Goal: Transaction & Acquisition: Purchase product/service

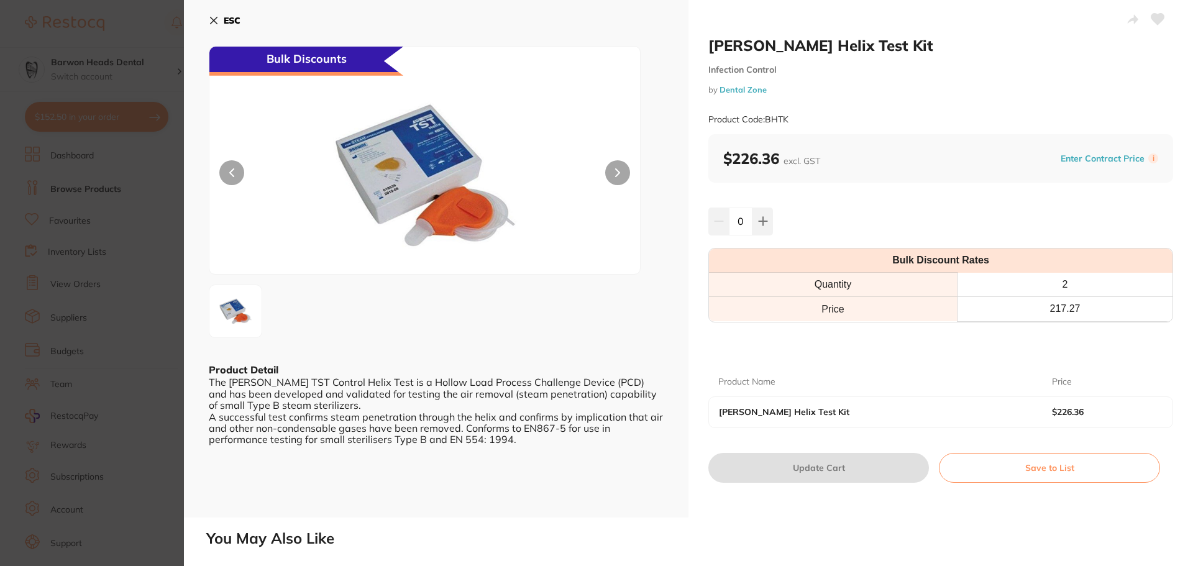
scroll to position [21, 0]
click at [220, 21] on button "ESC" at bounding box center [225, 20] width 32 height 21
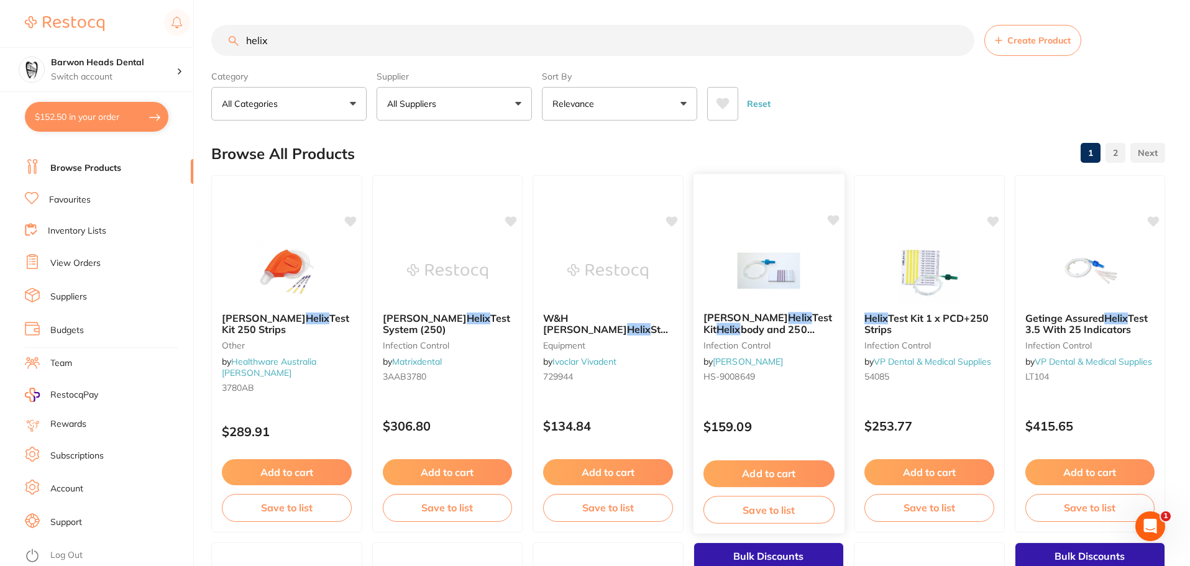
click at [806, 311] on div "[PERSON_NAME] Helix Test Kit Helix body and 250 strips infection control by [PE…" at bounding box center [768, 349] width 151 height 95
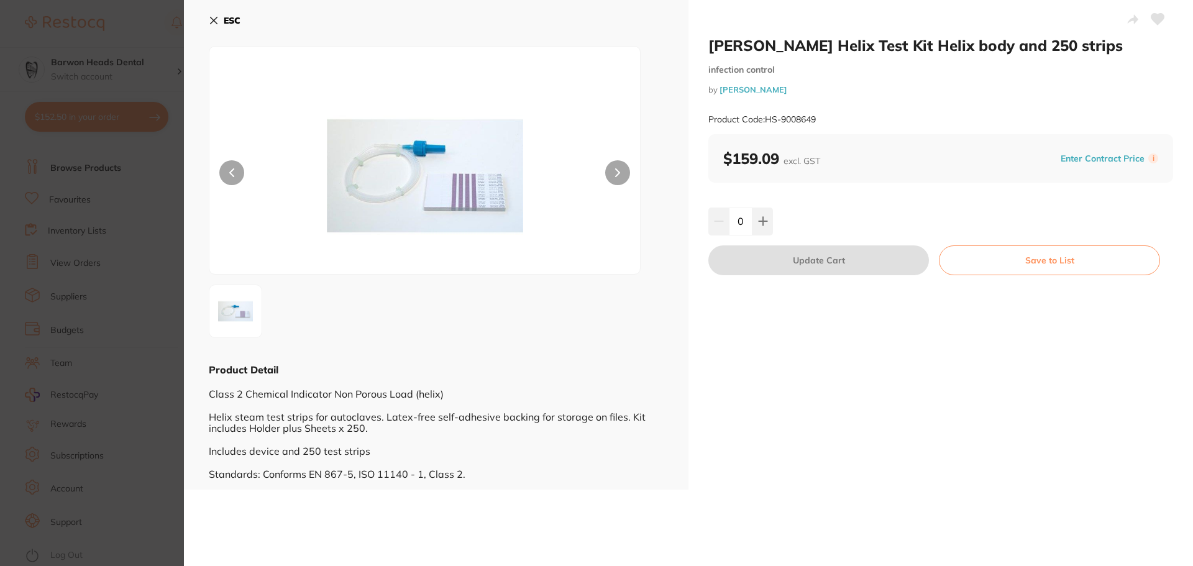
click at [216, 16] on icon at bounding box center [214, 21] width 10 height 10
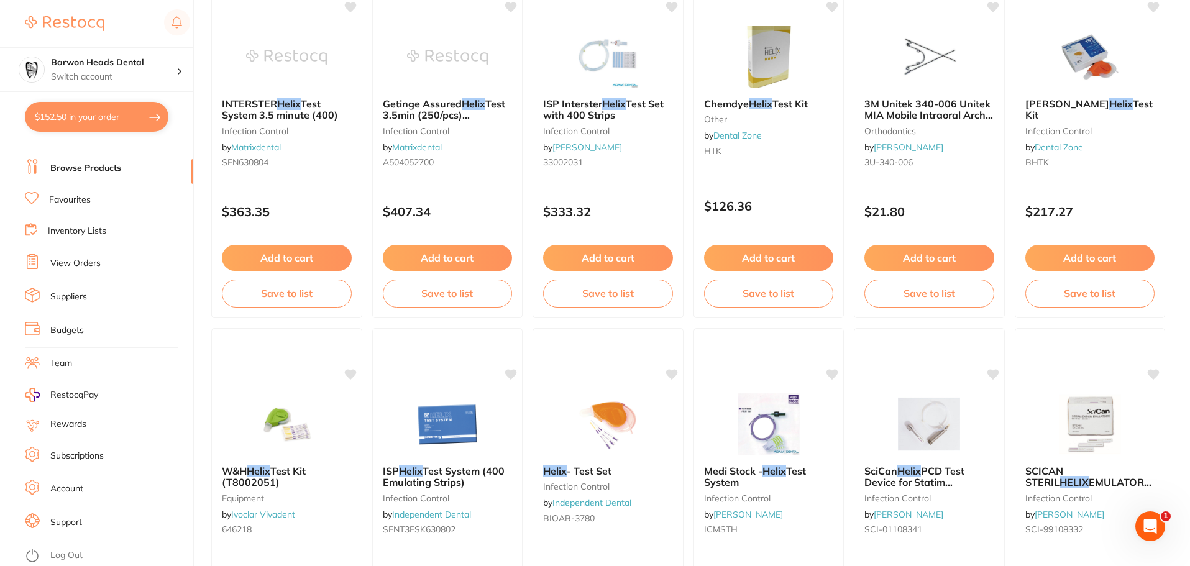
scroll to position [560, 0]
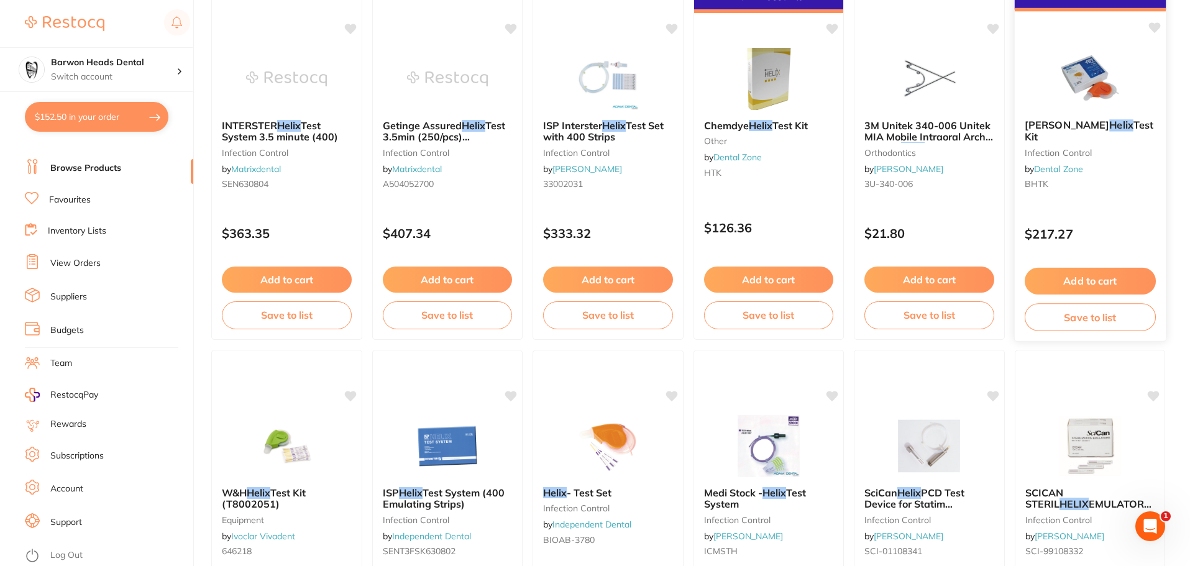
click at [1046, 132] on div "[PERSON_NAME] Helix Test Kit Infection Control by Dental Zone BHTK" at bounding box center [1089, 156] width 151 height 95
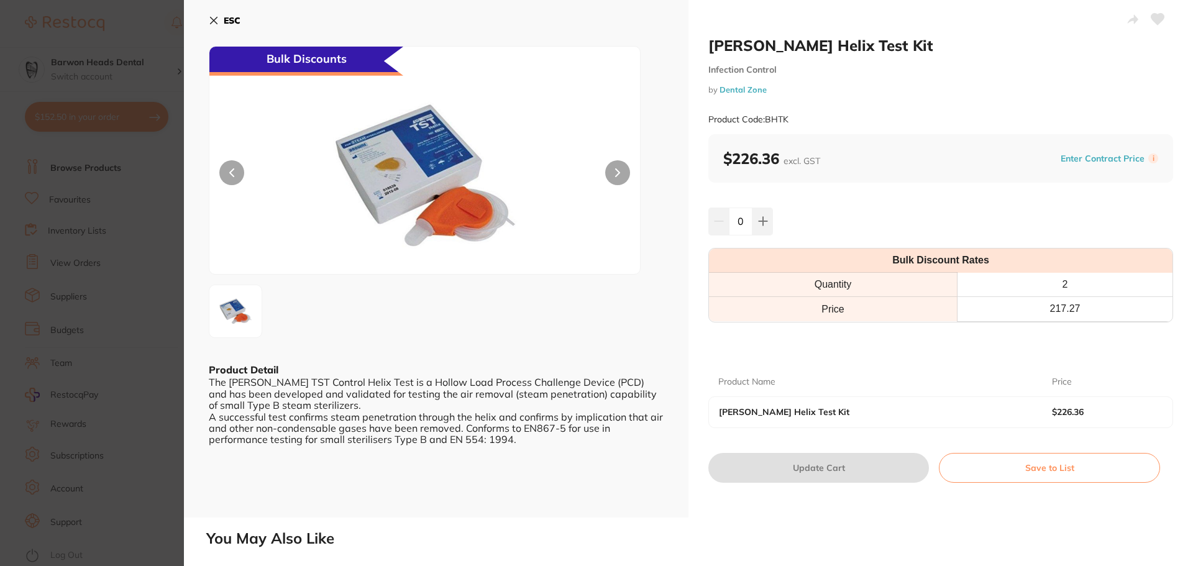
click at [374, 326] on div at bounding box center [436, 311] width 455 height 53
click at [770, 219] on button at bounding box center [762, 220] width 20 height 27
type input "1"
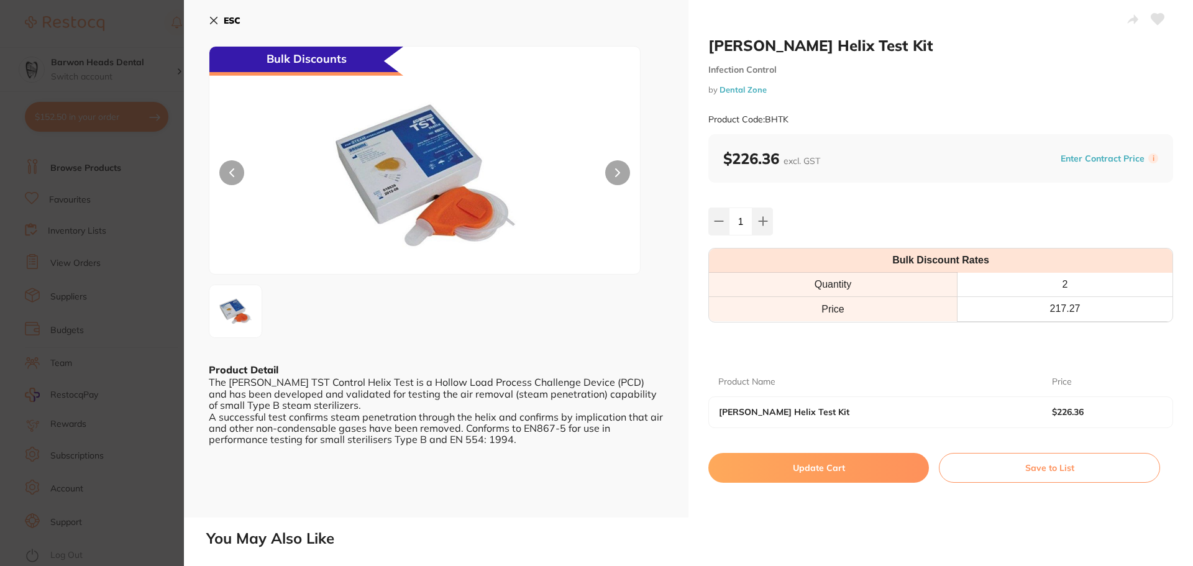
click at [738, 473] on button "Update Cart" at bounding box center [818, 468] width 221 height 30
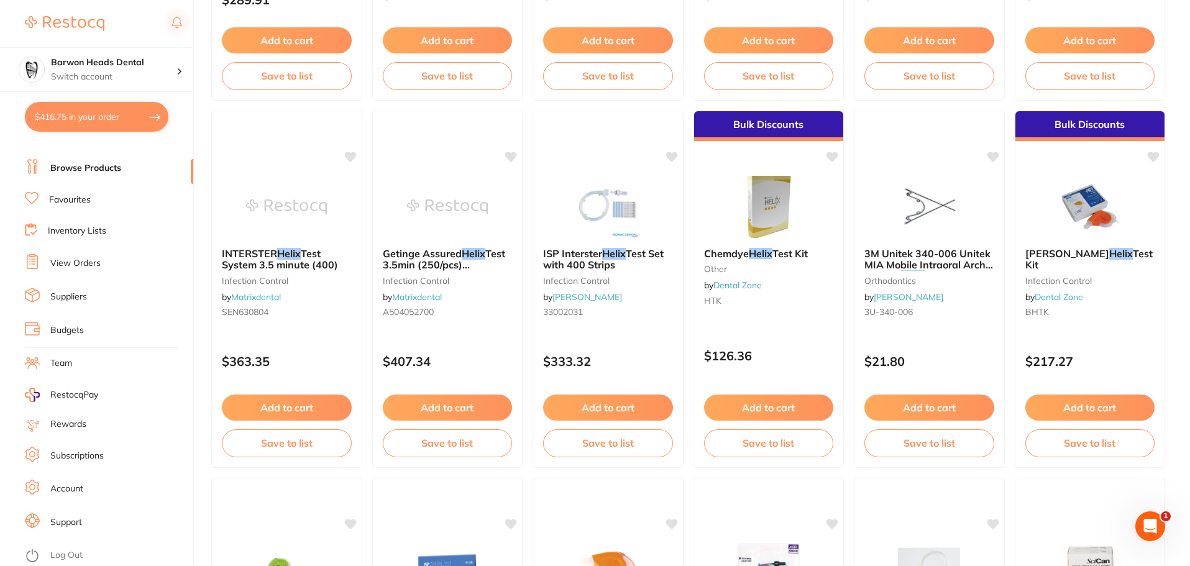
scroll to position [373, 0]
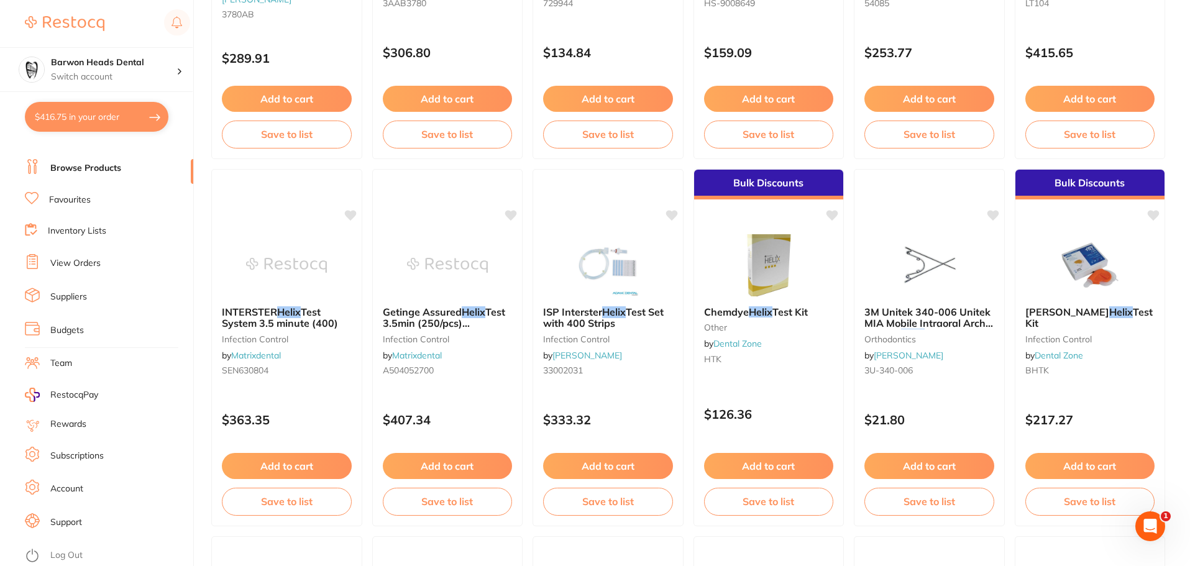
click at [85, 109] on button "$416.75 in your order" at bounding box center [96, 117] width 143 height 30
checkbox input "true"
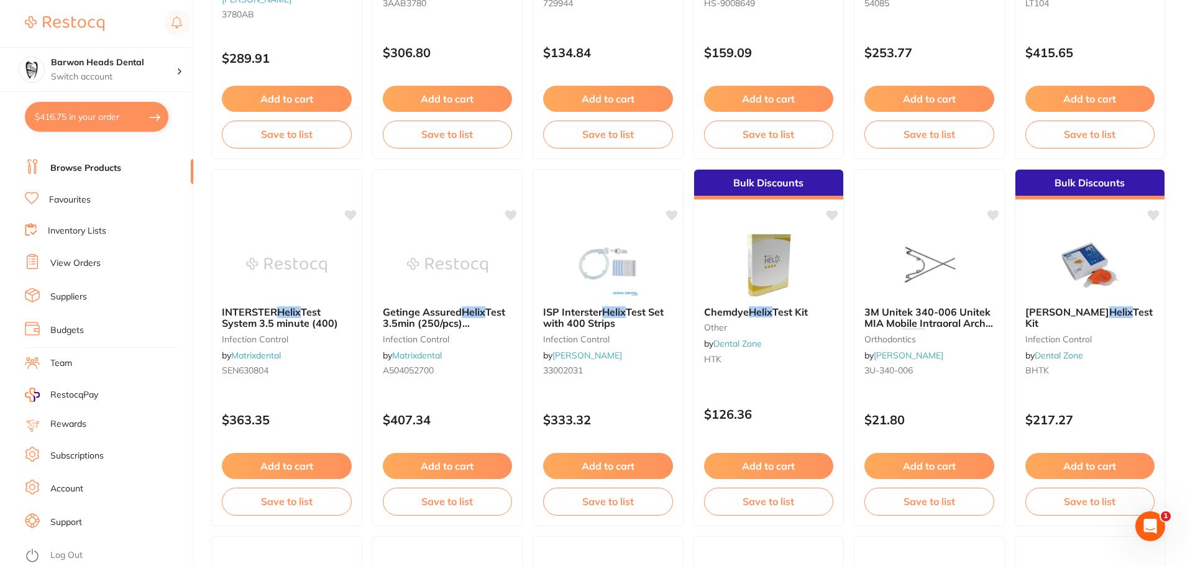
checkbox input "true"
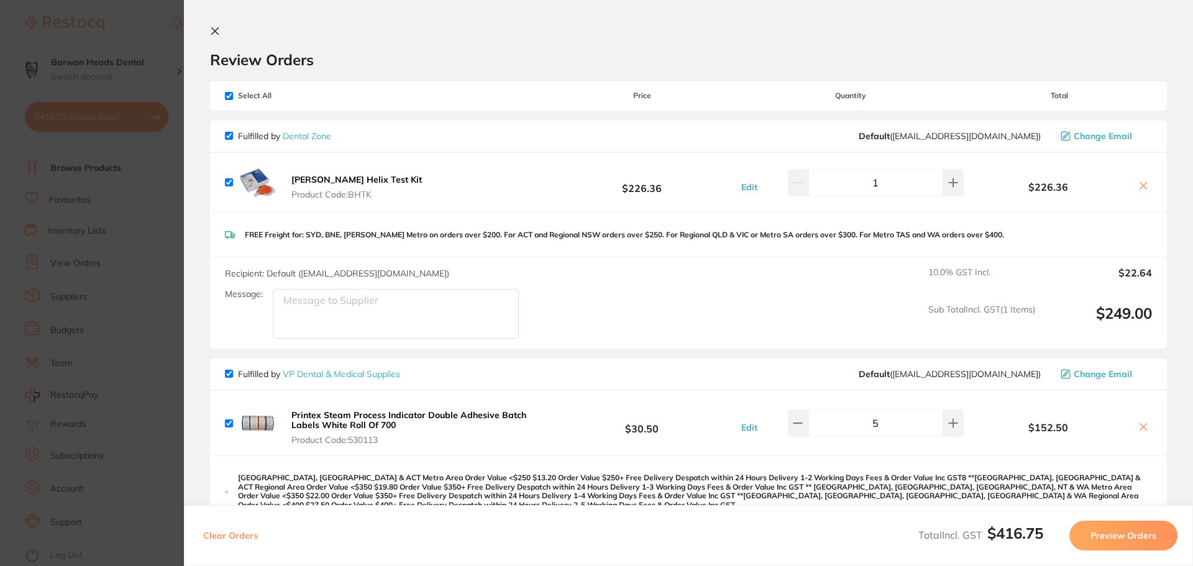
click at [373, 165] on div "[PERSON_NAME] Helix Test Kit Product Code: BHTK" at bounding box center [325, 183] width 201 height 40
click at [215, 32] on icon at bounding box center [215, 31] width 10 height 10
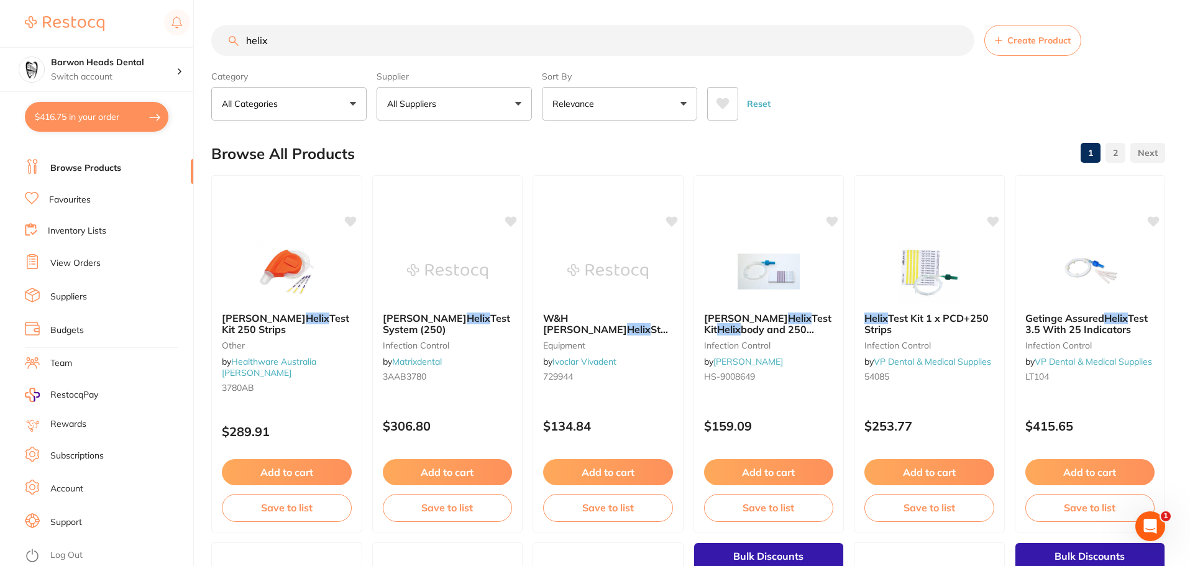
drag, startPoint x: 316, startPoint y: 37, endPoint x: 139, endPoint y: 32, distance: 177.7
click at [139, 32] on div "$416.75 Barwon Heads Dental Switch account Barwon Heads Dental Queenscliff Fami…" at bounding box center [595, 283] width 1190 height 566
click at [417, 117] on button "All Suppliers" at bounding box center [453, 104] width 155 height 34
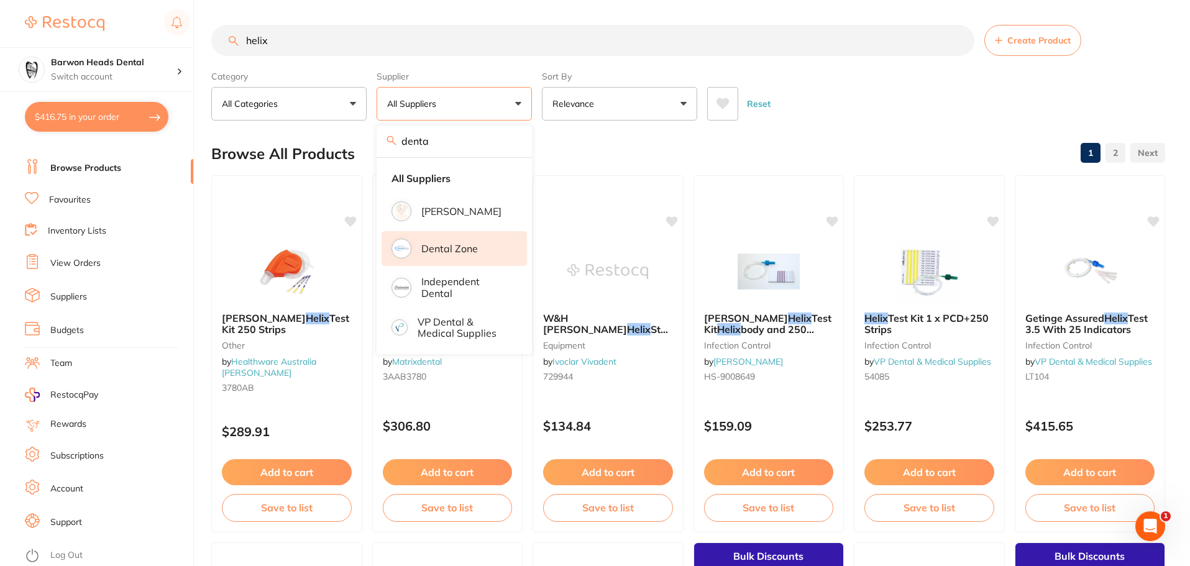
type input "denta"
click at [431, 250] on p "Dental Zone" at bounding box center [449, 248] width 57 height 11
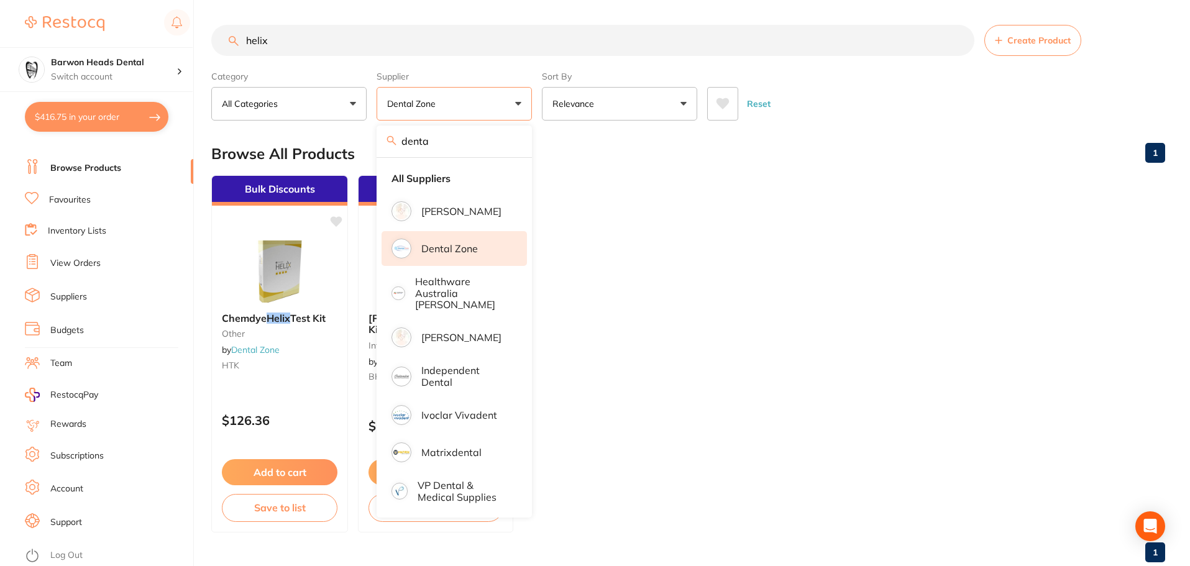
click at [313, 34] on input "helix" at bounding box center [592, 40] width 763 height 31
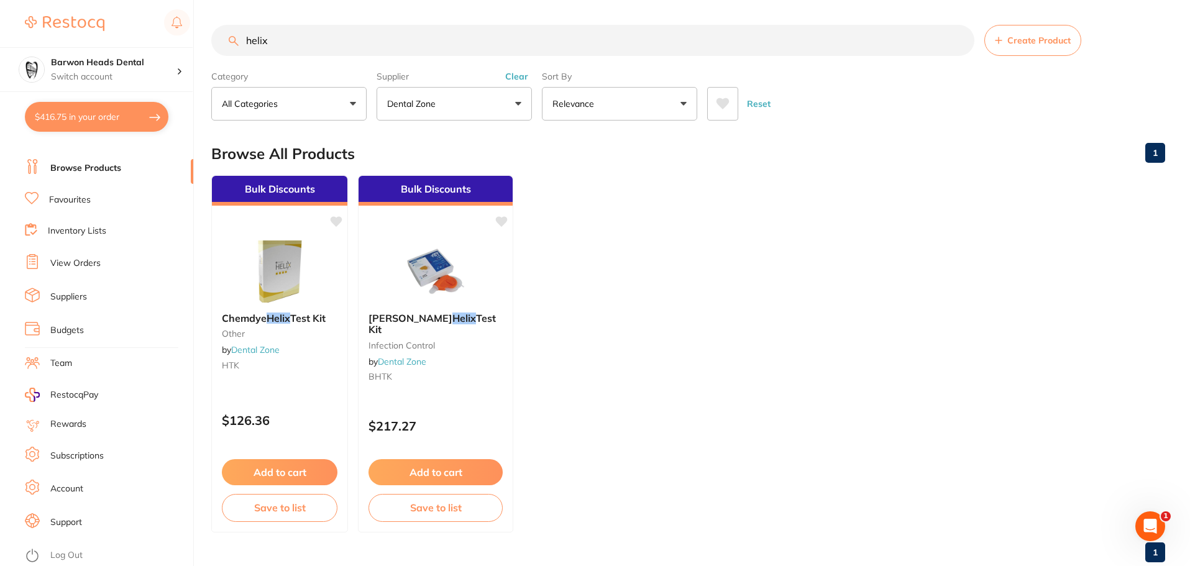
drag, startPoint x: 313, startPoint y: 34, endPoint x: 89, endPoint y: 15, distance: 225.1
click at [89, 15] on div "$416.75 Barwon Heads Dental Switch account Barwon Heads Dental Queenscliff Fami…" at bounding box center [595, 283] width 1190 height 566
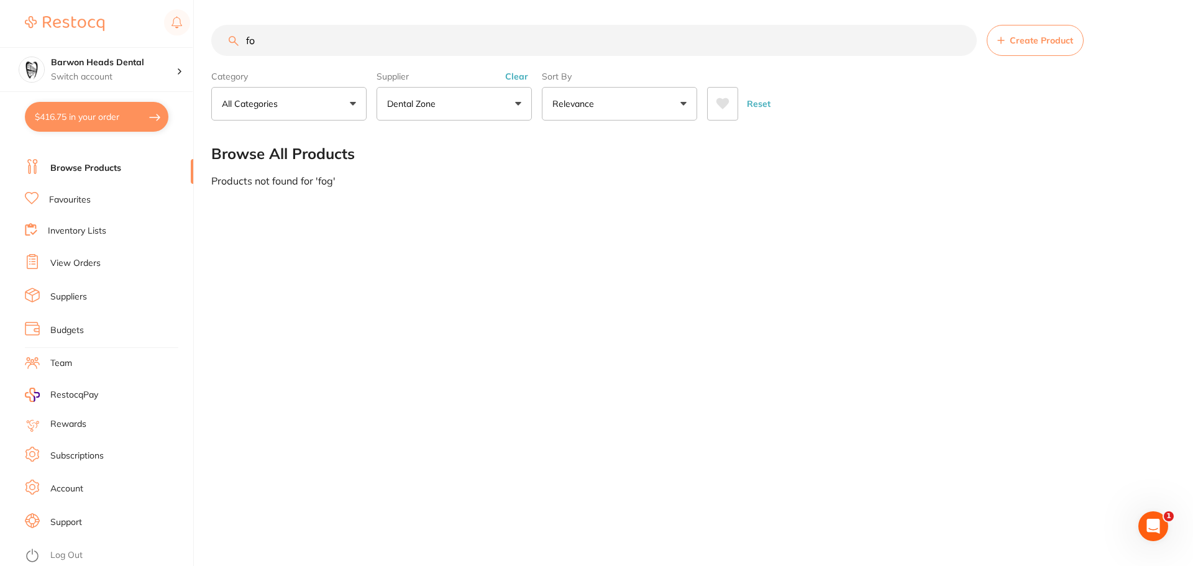
type input "f"
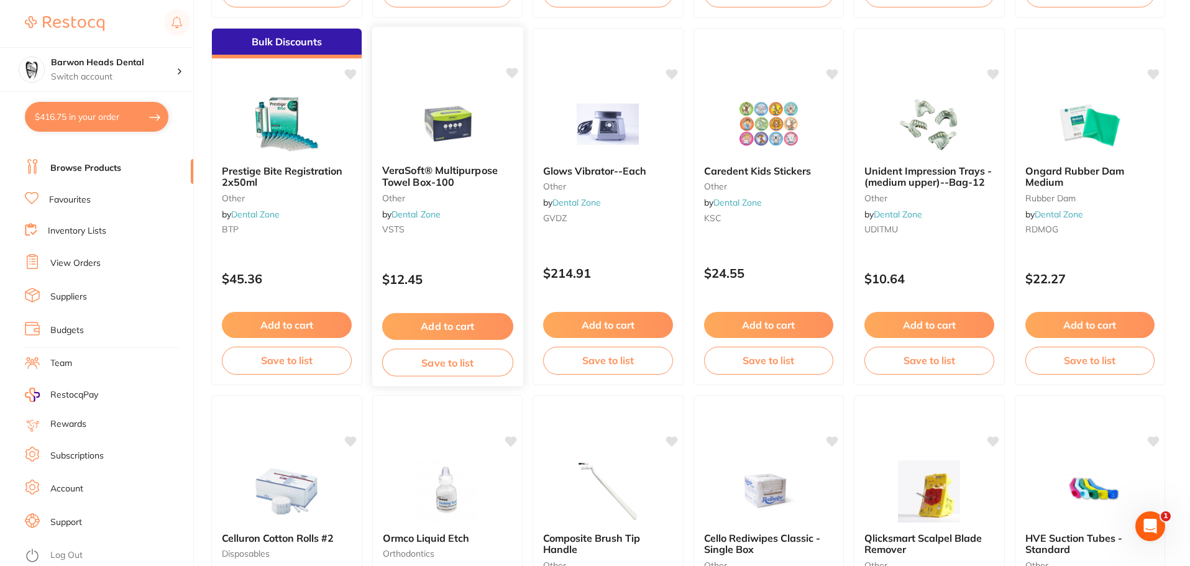
scroll to position [2968, 0]
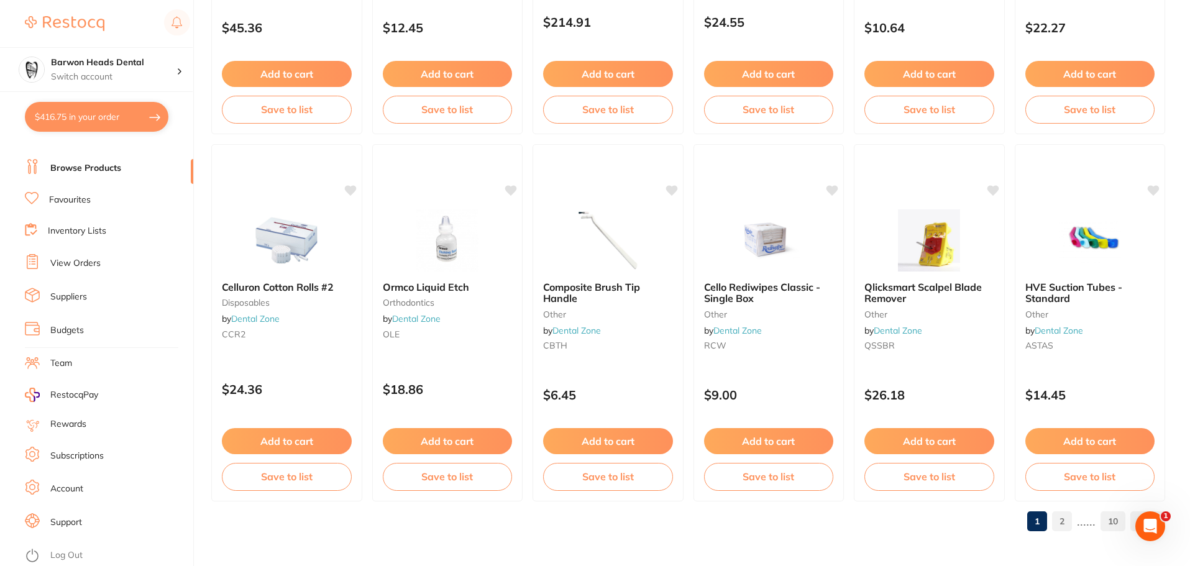
click at [1066, 531] on link "2" at bounding box center [1062, 521] width 20 height 25
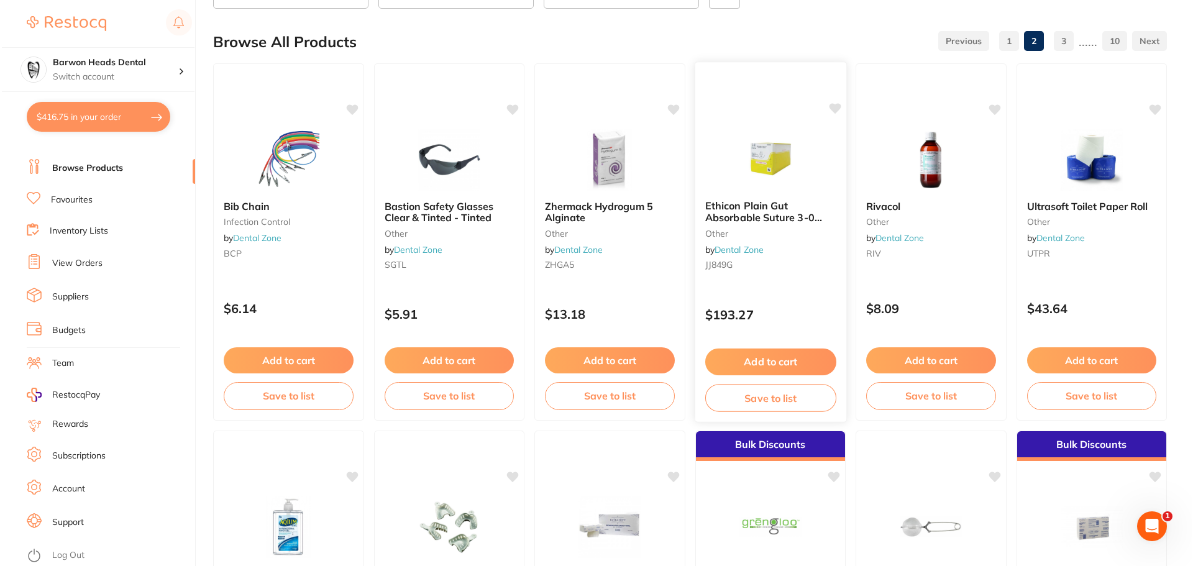
scroll to position [0, 0]
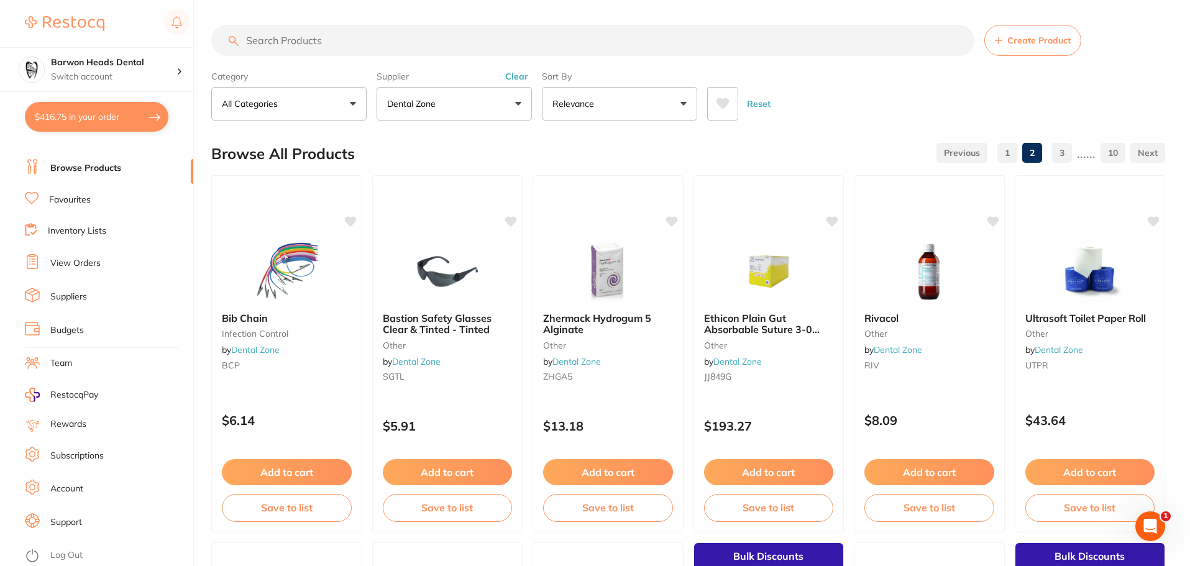
click at [120, 106] on button "$416.75 in your order" at bounding box center [96, 117] width 143 height 30
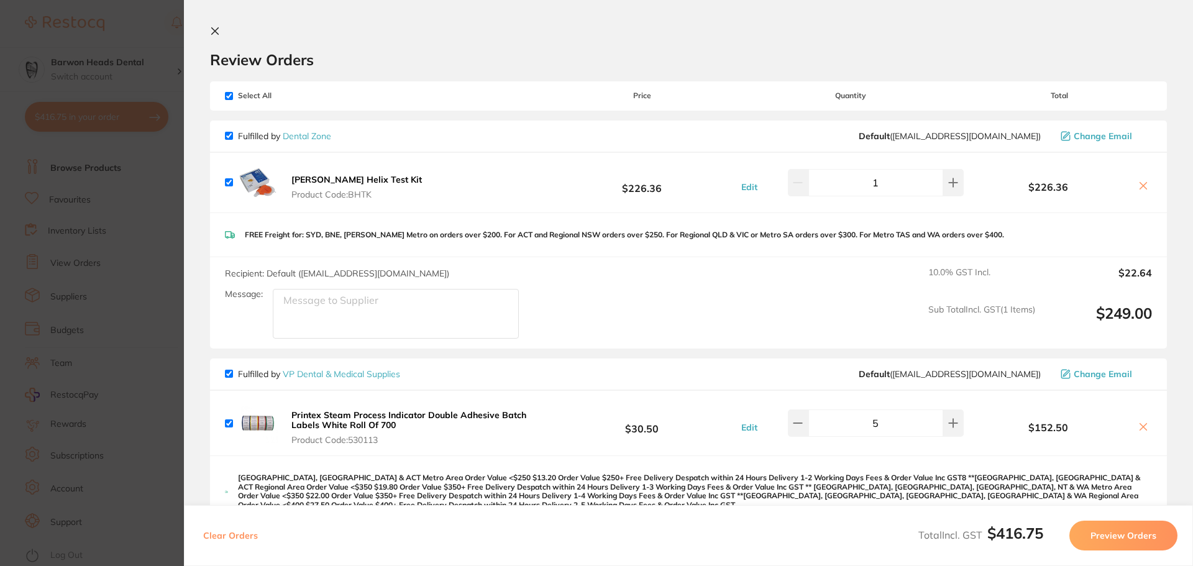
click at [540, 183] on div "[PERSON_NAME] Helix Test Kit Product Code: BHTK $226.36 Edit 1 $226.36" at bounding box center [688, 183] width 957 height 60
click at [721, 317] on div "Recipient: Default ( [EMAIL_ADDRESS][DOMAIN_NAME] ) Message: 10.0 % GST Incl. $…" at bounding box center [688, 302] width 957 height 91
click at [641, 299] on div "Recipient: Default ( [EMAIL_ADDRESS][DOMAIN_NAME] ) Message: 10.0 % GST Incl. $…" at bounding box center [688, 302] width 957 height 91
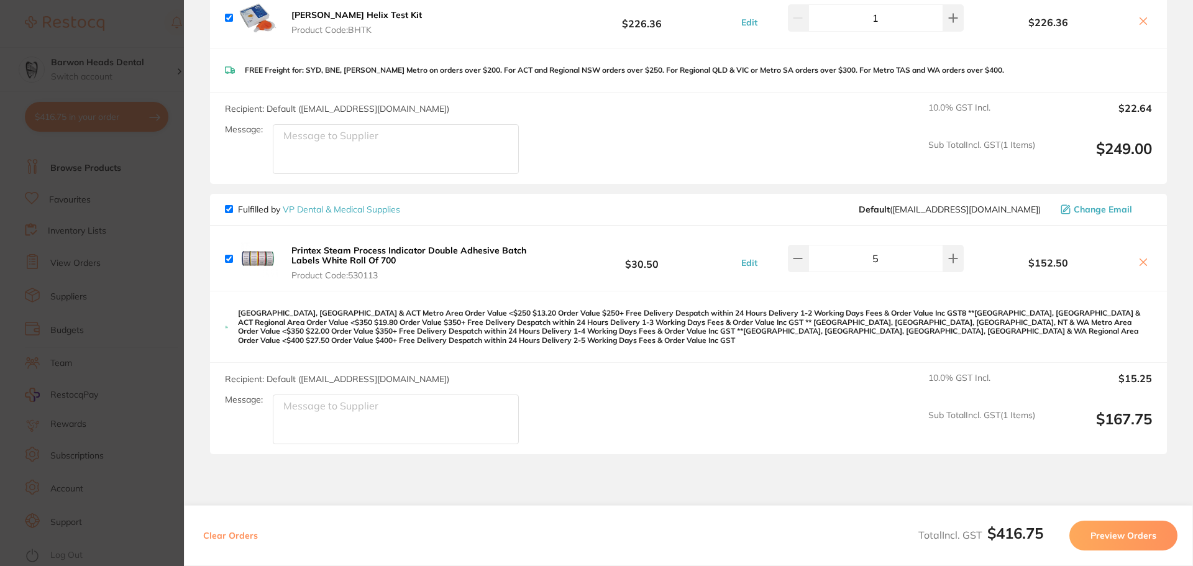
scroll to position [186, 0]
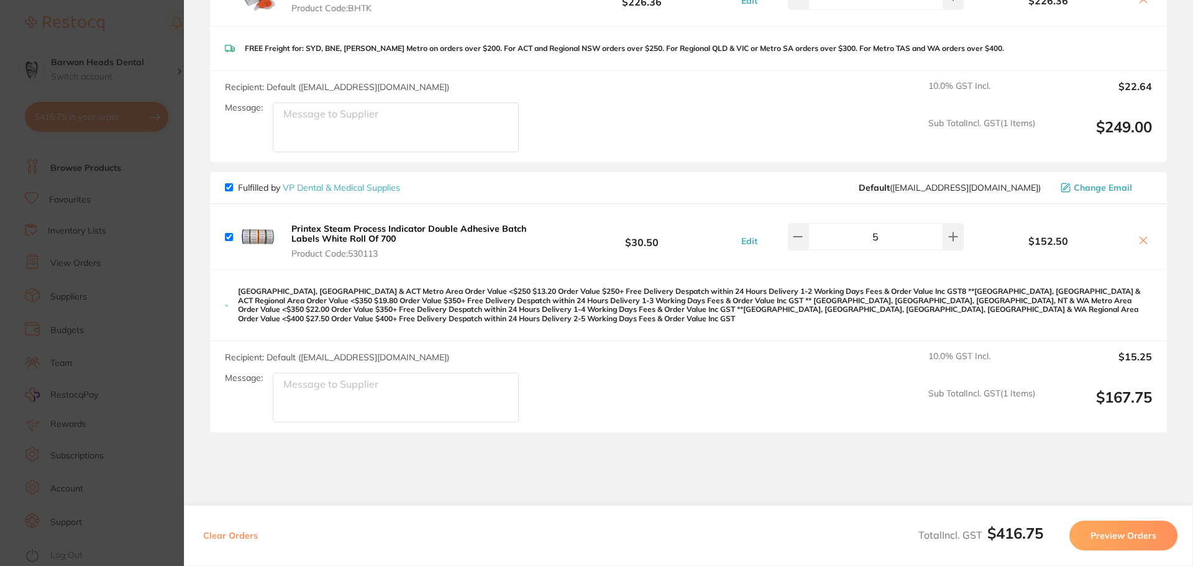
click at [229, 238] on input "checkbox" at bounding box center [229, 237] width 8 height 8
checkbox input "false"
click at [1139, 537] on button "Preview Orders" at bounding box center [1123, 536] width 108 height 30
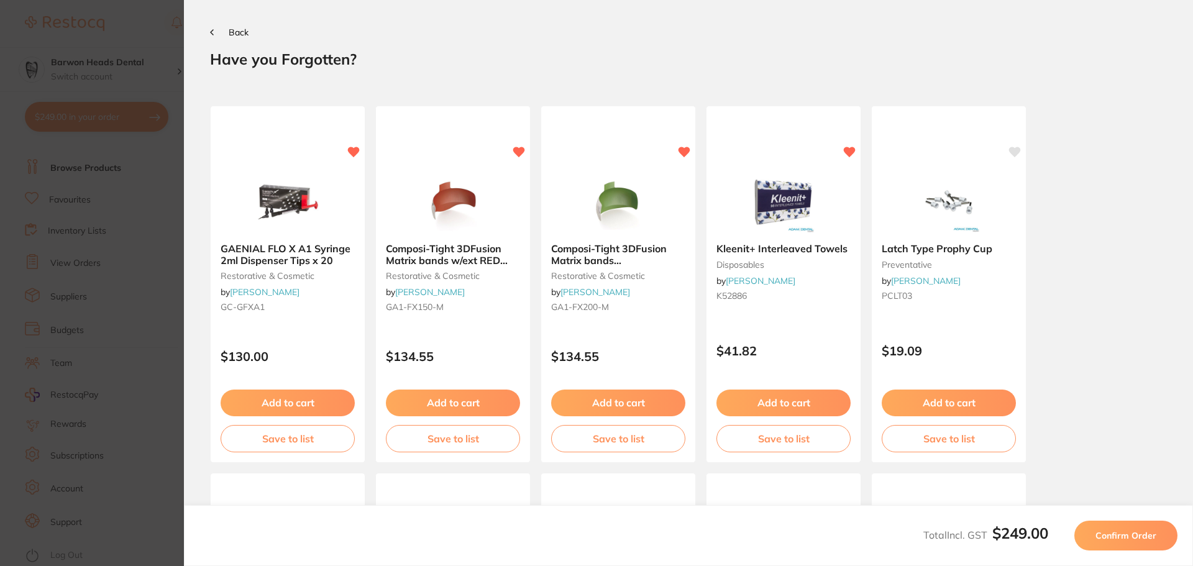
scroll to position [0, 0]
click at [1124, 547] on button "Confirm Order" at bounding box center [1125, 536] width 103 height 30
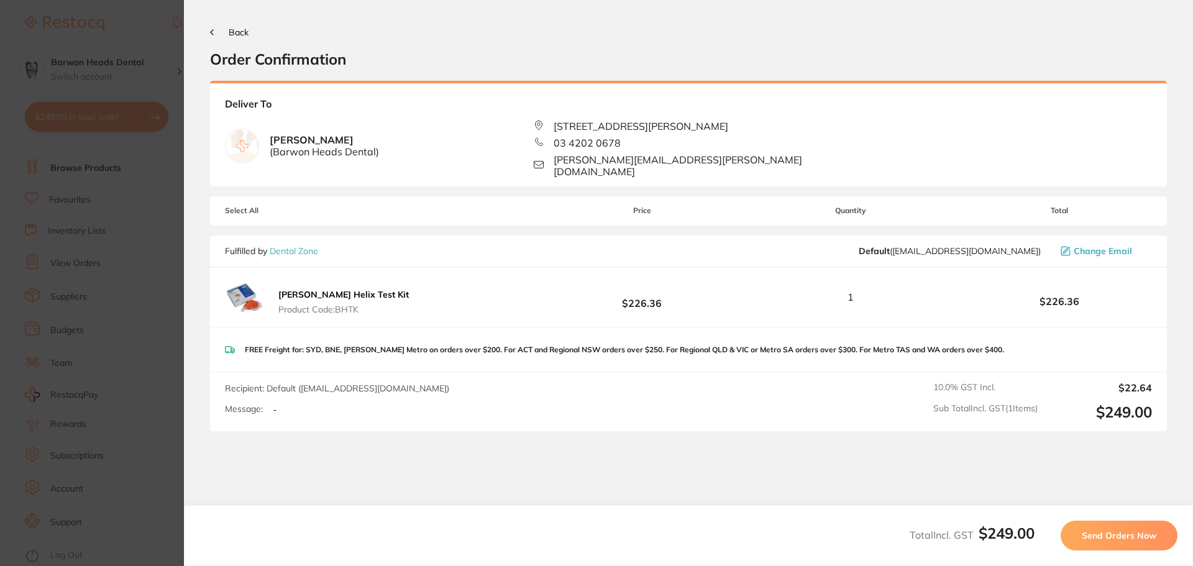
click at [1118, 531] on span "Send Orders Now" at bounding box center [1119, 535] width 75 height 11
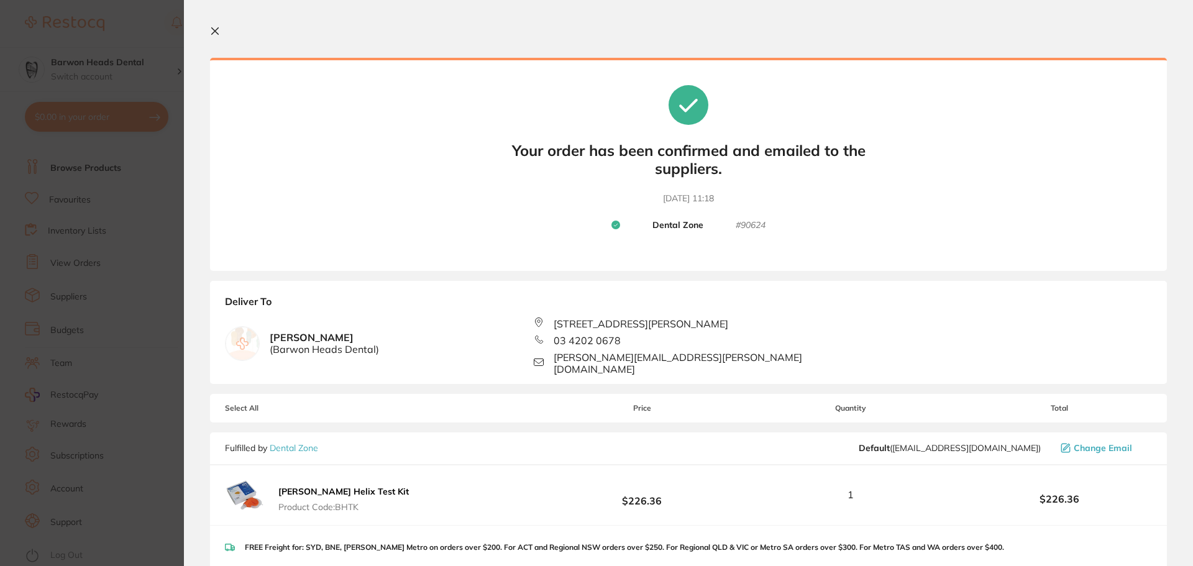
click at [307, 486] on b "[PERSON_NAME] Helix Test Kit" at bounding box center [343, 491] width 130 height 11
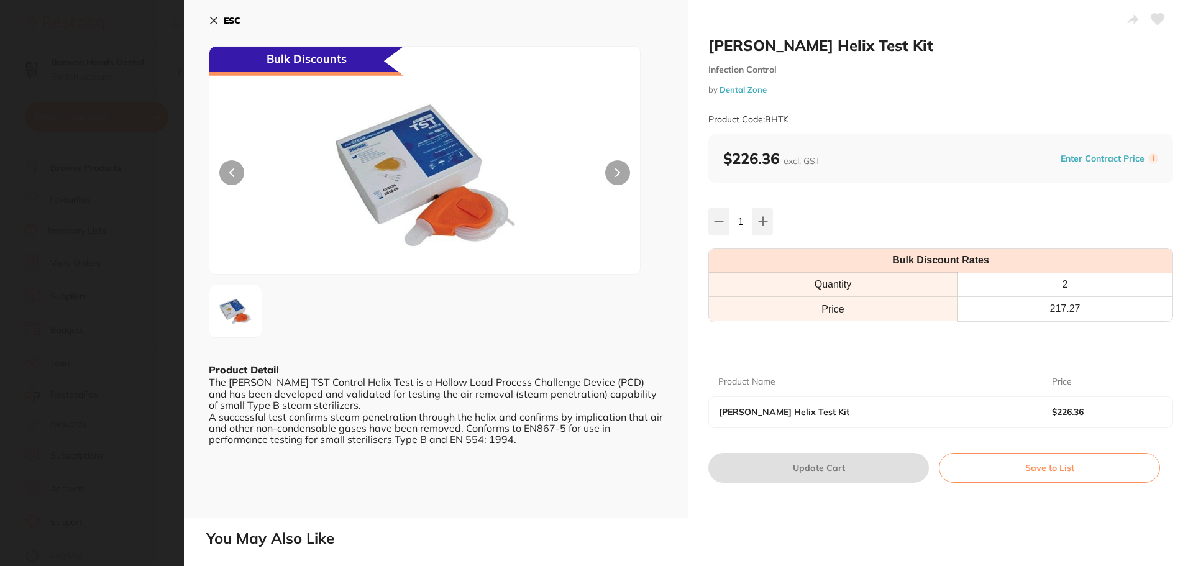
click at [434, 160] on img at bounding box center [425, 176] width 258 height 196
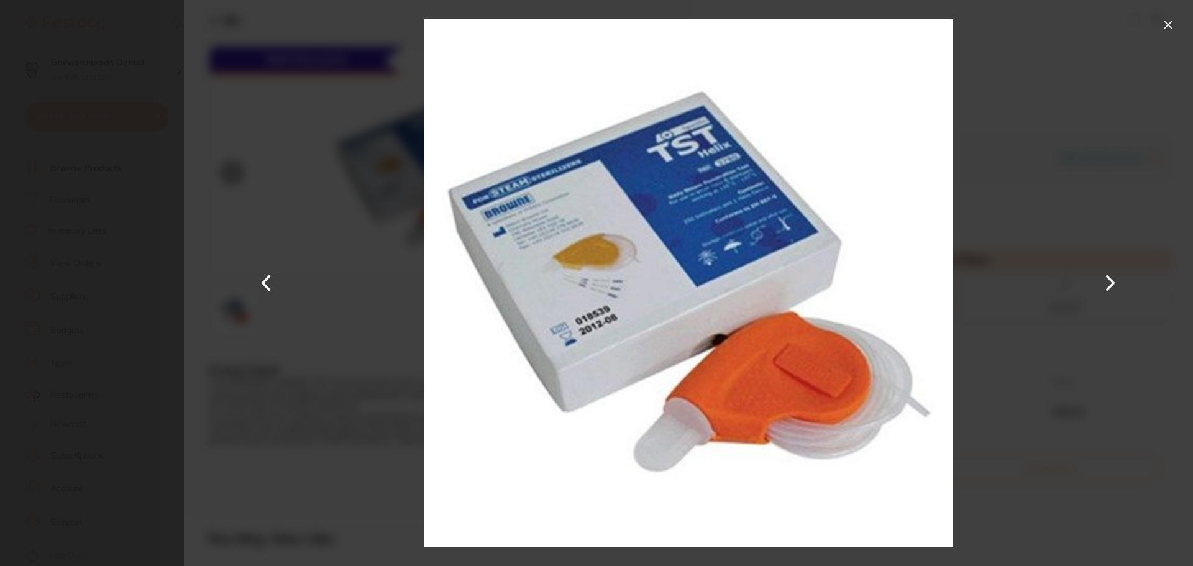
click at [1162, 23] on button at bounding box center [1168, 25] width 20 height 20
